Goal: Transaction & Acquisition: Book appointment/travel/reservation

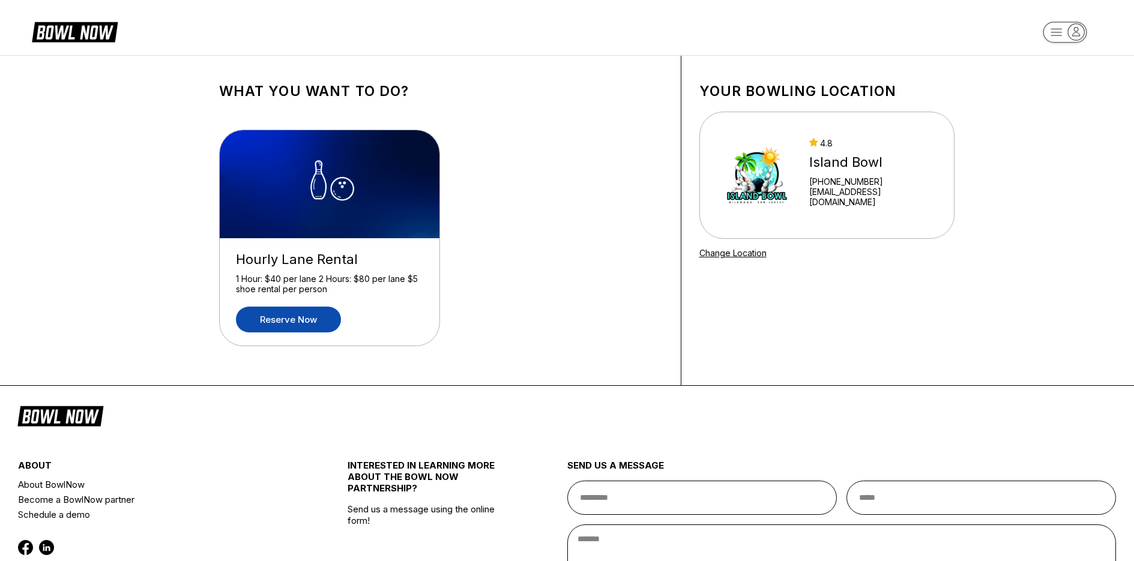
click at [301, 318] on link "Reserve now" at bounding box center [288, 320] width 105 height 26
click at [291, 319] on link "Reserve now" at bounding box center [288, 320] width 105 height 26
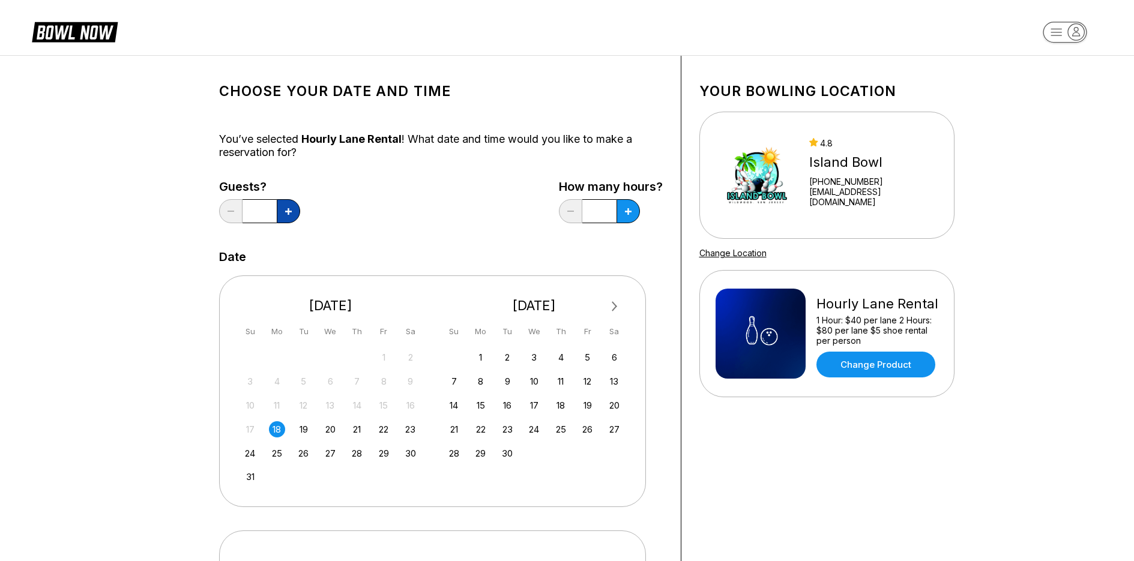
click at [290, 207] on button at bounding box center [288, 211] width 23 height 24
type input "*"
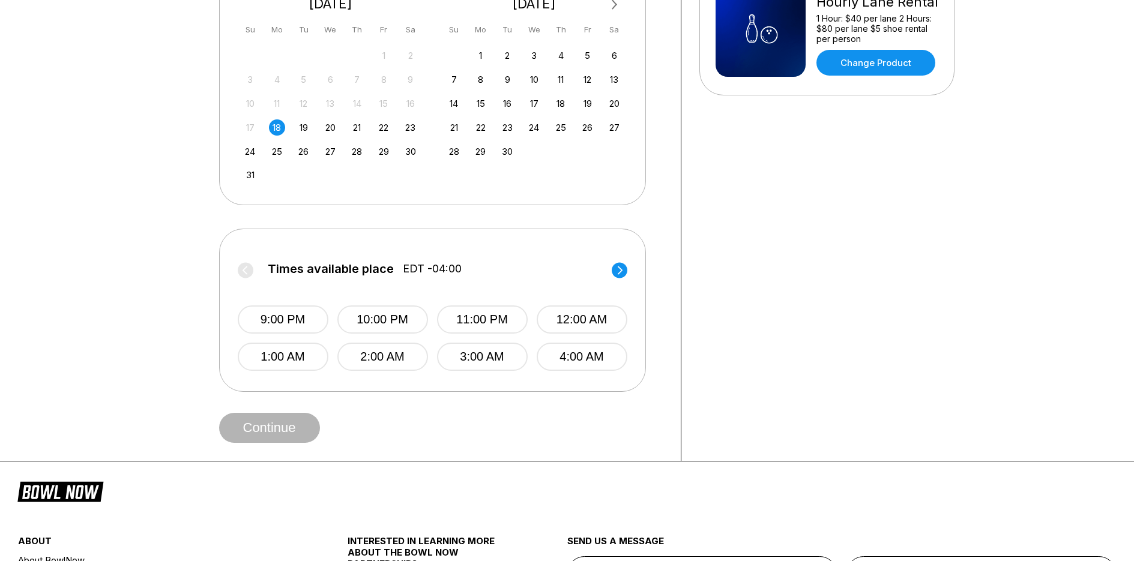
scroll to position [306, 0]
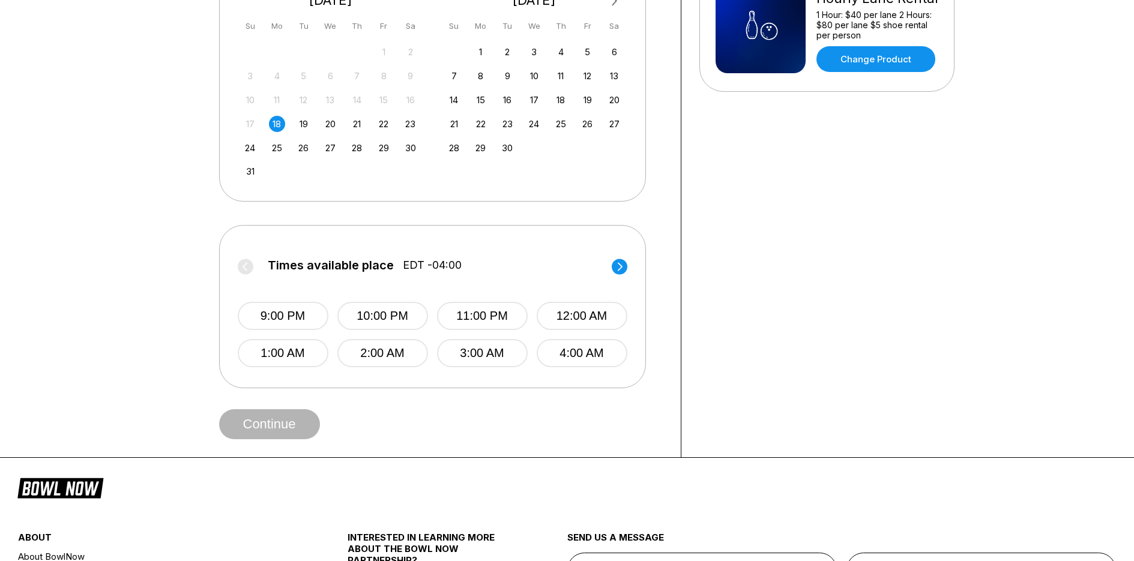
click at [619, 266] on circle at bounding box center [620, 267] width 16 height 16
click at [245, 268] on circle at bounding box center [246, 267] width 16 height 16
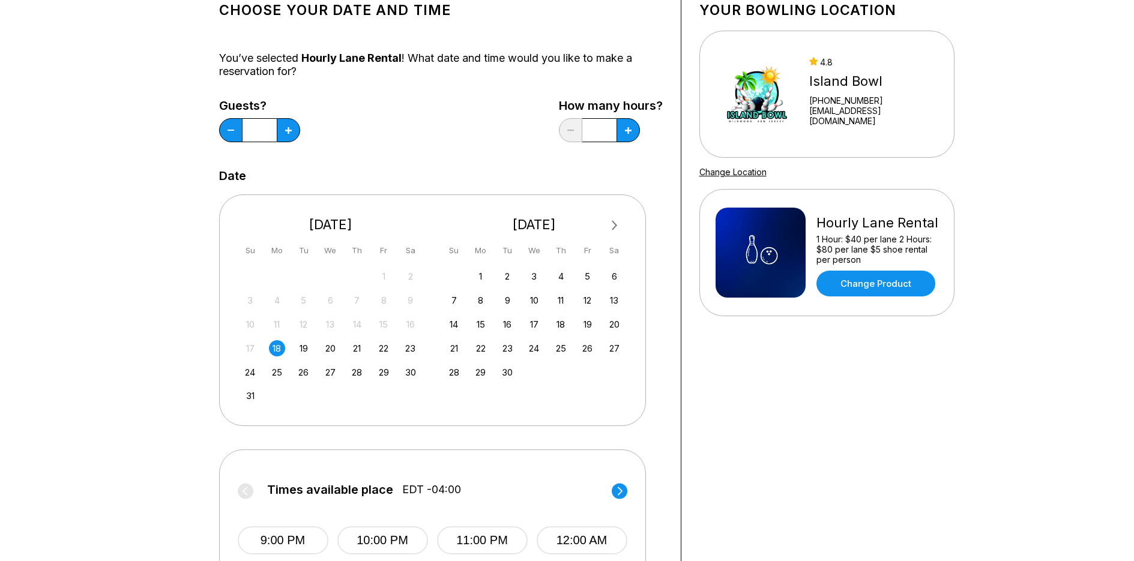
scroll to position [0, 0]
